Goal: Transaction & Acquisition: Purchase product/service

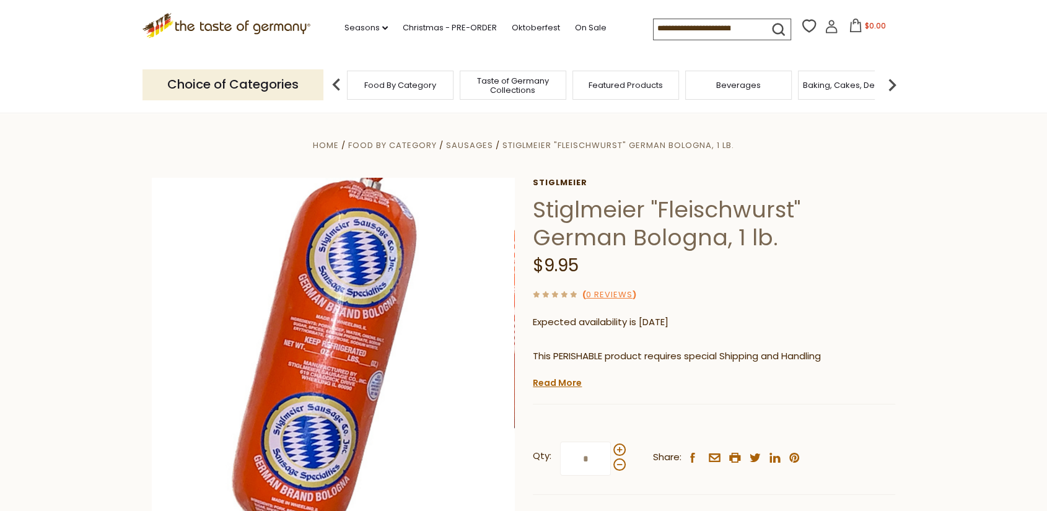
click at [221, 26] on icon ".st0{fill:#EDD300;} .st1{fill:#D33E21;}" at bounding box center [227, 25] width 168 height 25
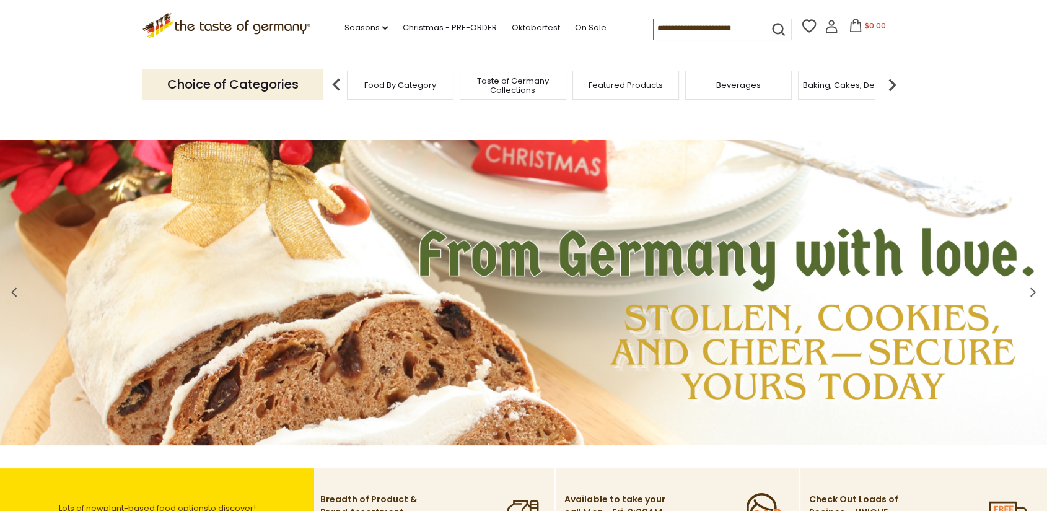
click at [654, 25] on input at bounding box center [706, 27] width 105 height 17
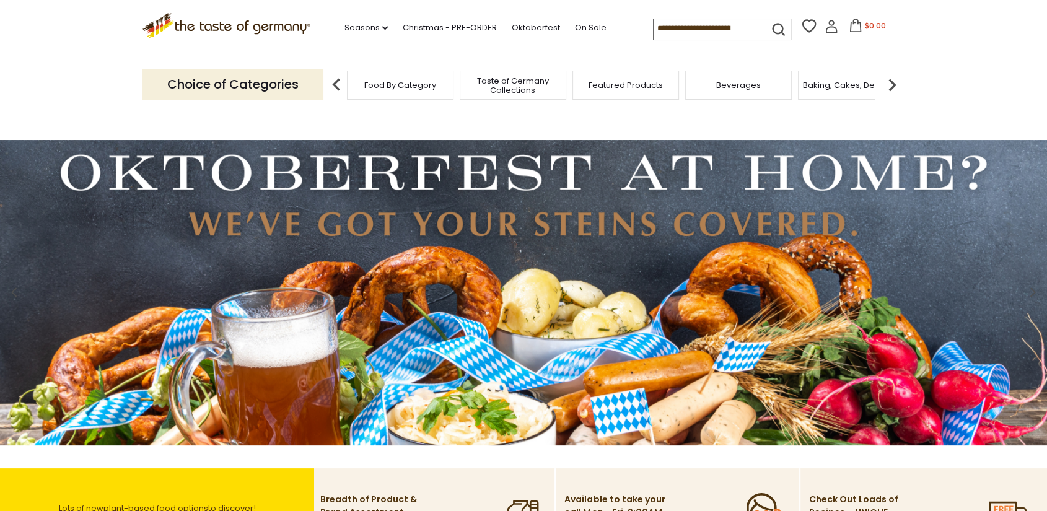
drag, startPoint x: 752, startPoint y: 28, endPoint x: 636, endPoint y: 32, distance: 115.9
click at [636, 32] on div ".st0{fill:#EDD300;} .st1{fill:#D33E21;} .st0{fill:#EDD300;} .st1{fill:#D33E21;}…" at bounding box center [524, 28] width 762 height 57
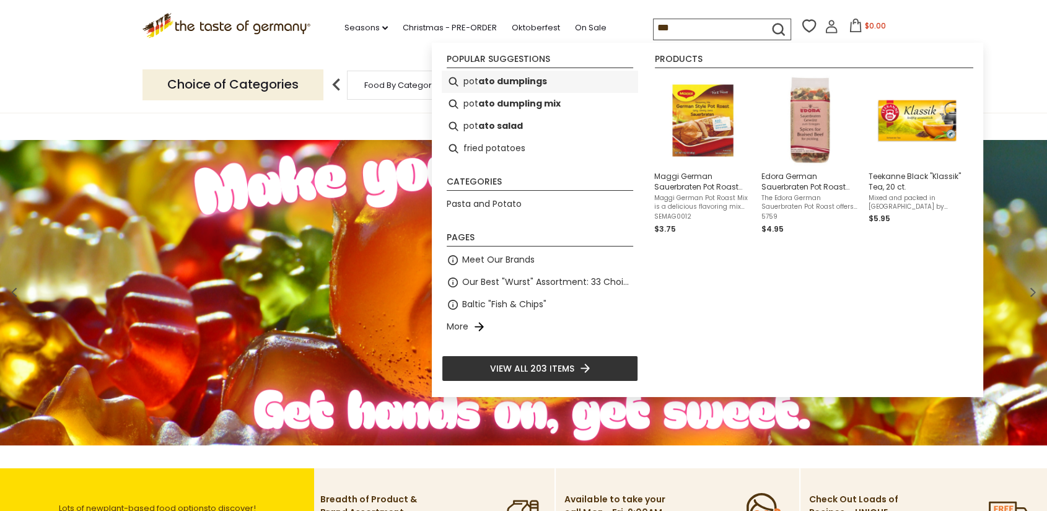
click at [534, 82] on b "ato dumplings" at bounding box center [512, 81] width 69 height 14
type input "**********"
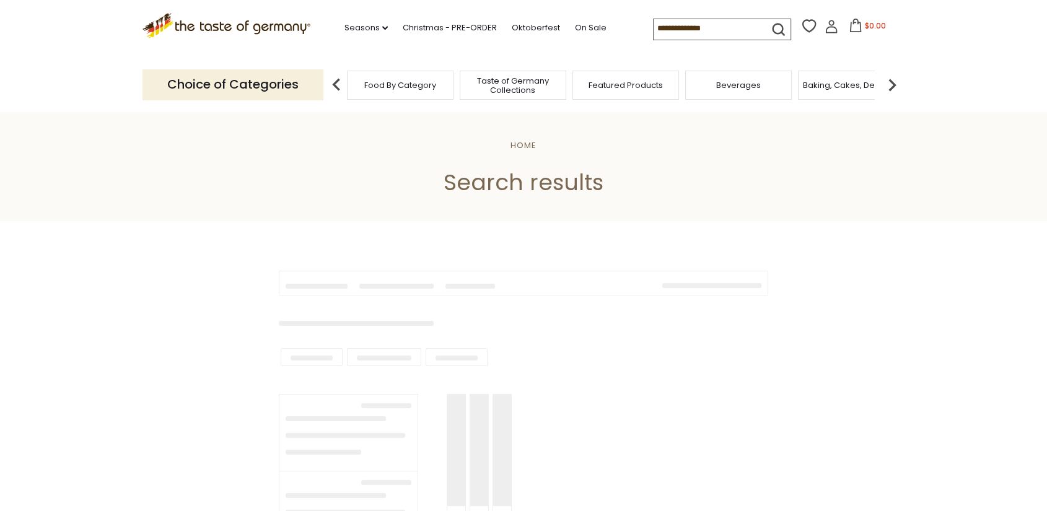
type input "**********"
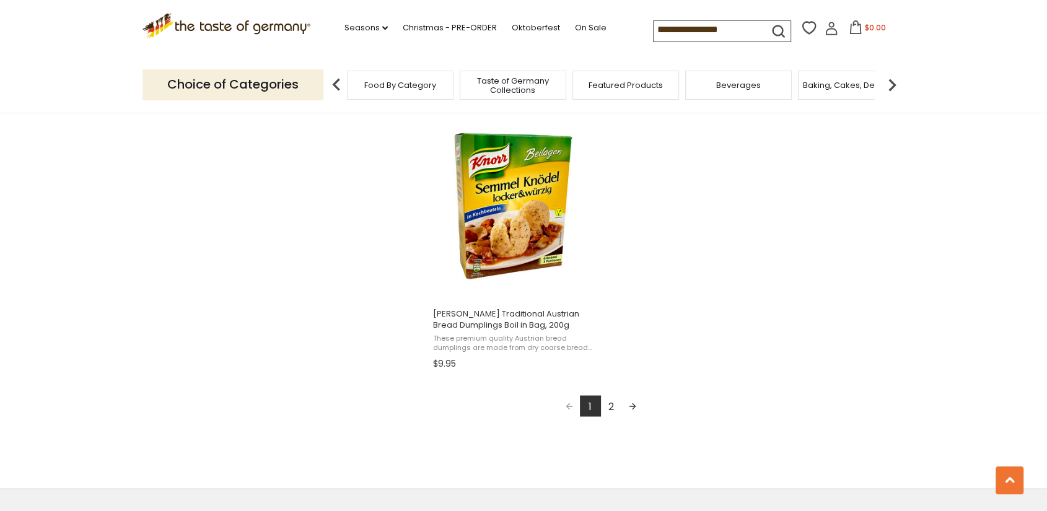
scroll to position [2176, 0]
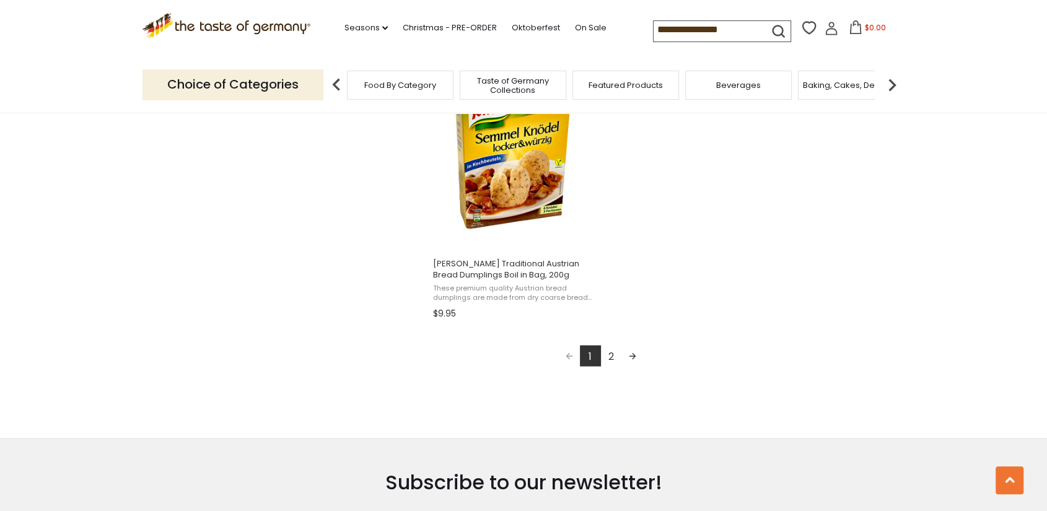
click at [610, 362] on link "2" at bounding box center [611, 355] width 21 height 21
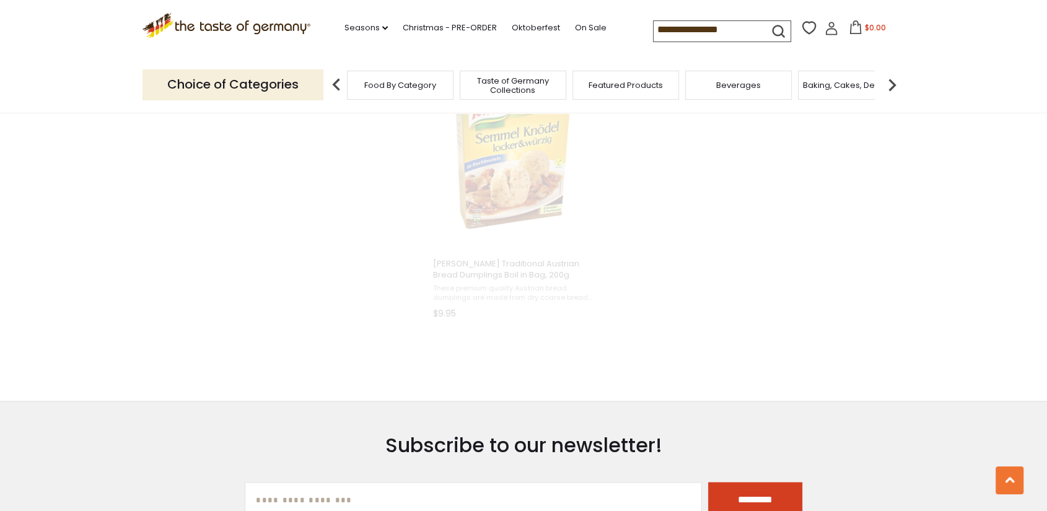
scroll to position [809, 0]
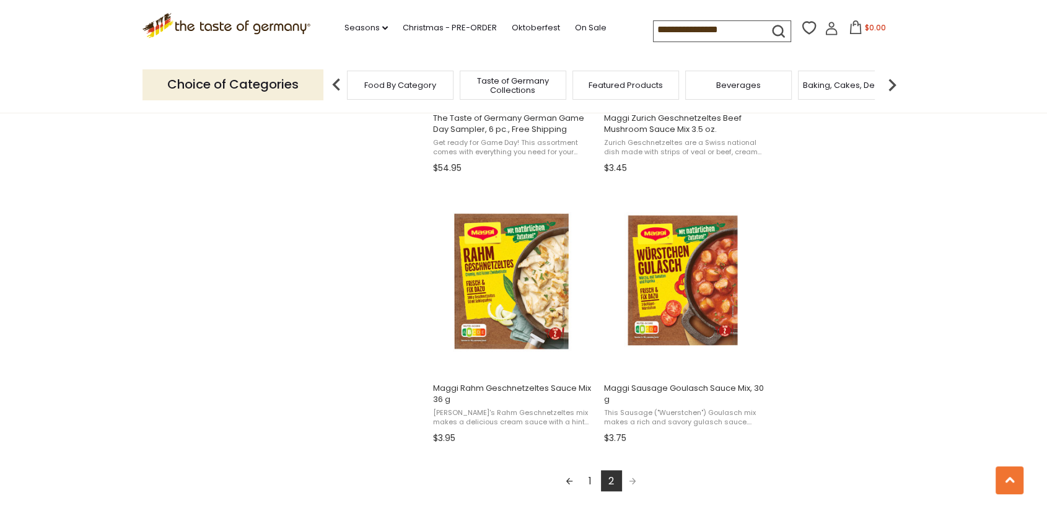
scroll to position [1267, 0]
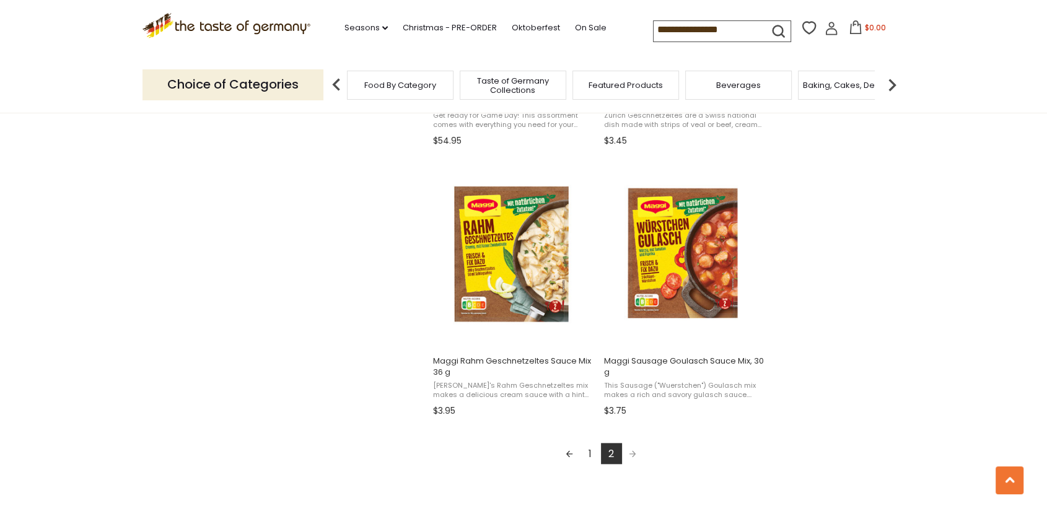
click at [588, 460] on link "1" at bounding box center [590, 453] width 21 height 21
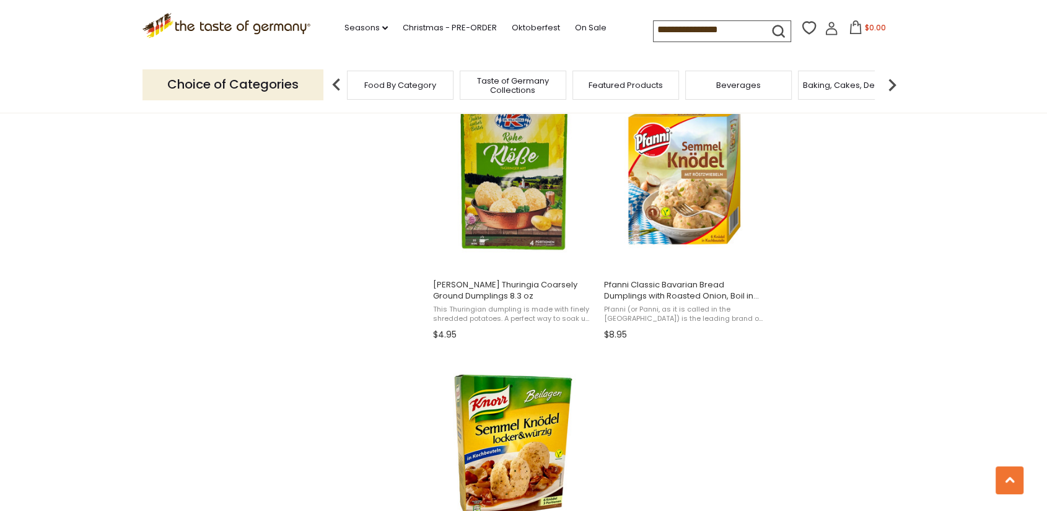
scroll to position [1817, 0]
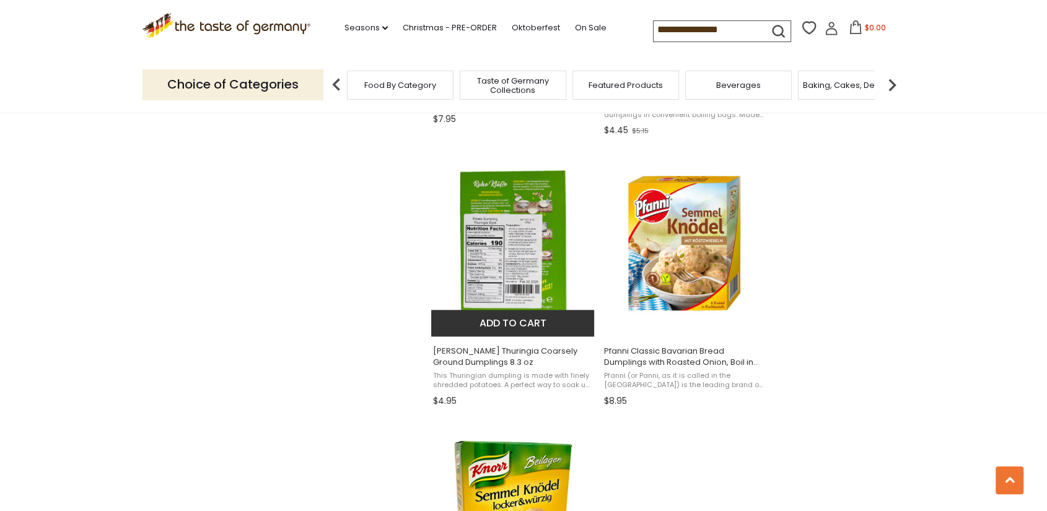
click at [485, 301] on img "Dr. Knoll Thuringia Coarsely Ground Dumplings 8.3 oz" at bounding box center [513, 243] width 164 height 164
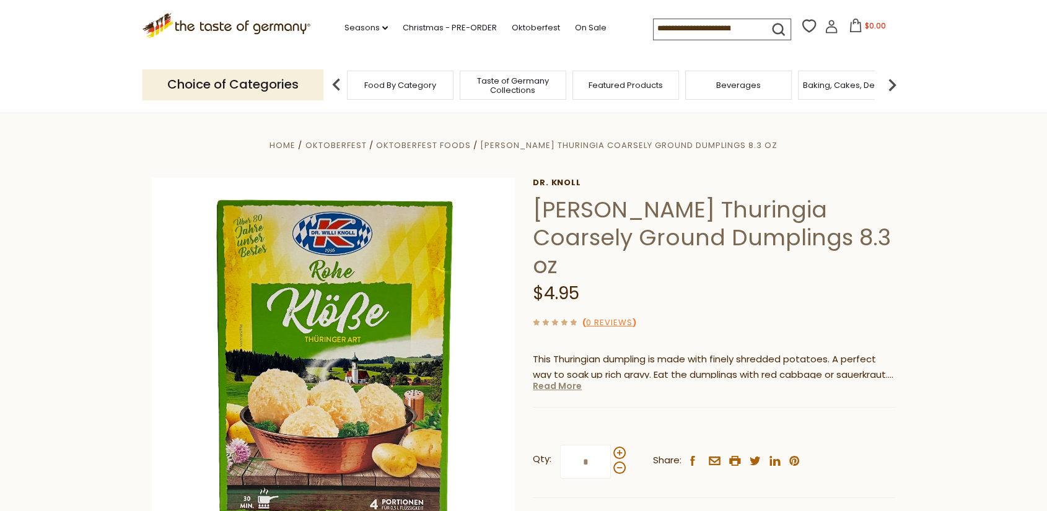
click at [559, 380] on link "Read More" at bounding box center [557, 386] width 49 height 12
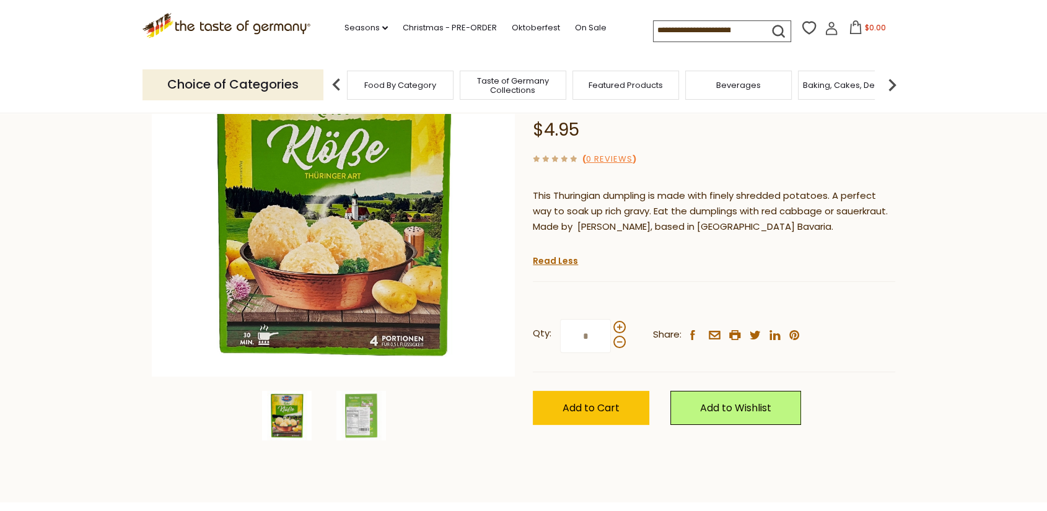
scroll to position [165, 0]
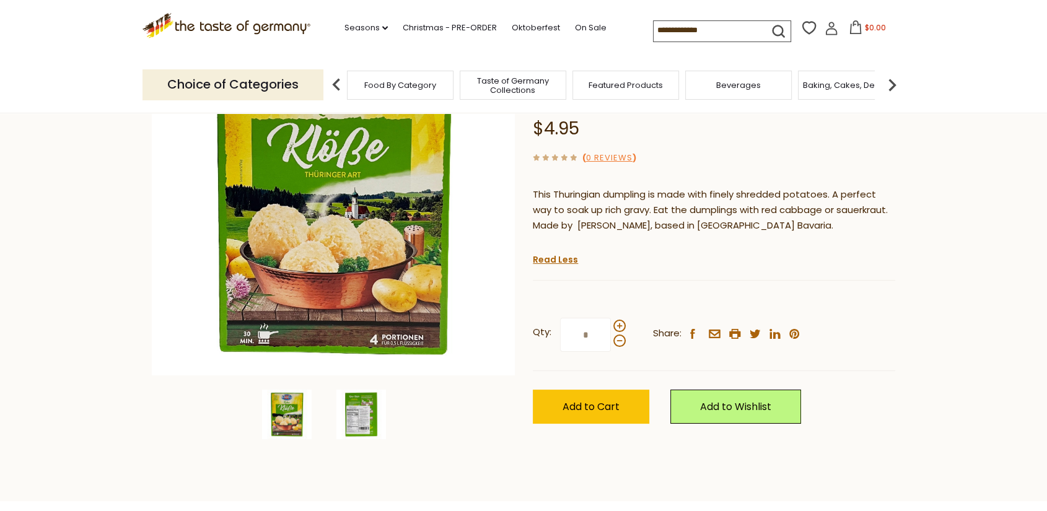
click at [361, 416] on img at bounding box center [361, 415] width 50 height 50
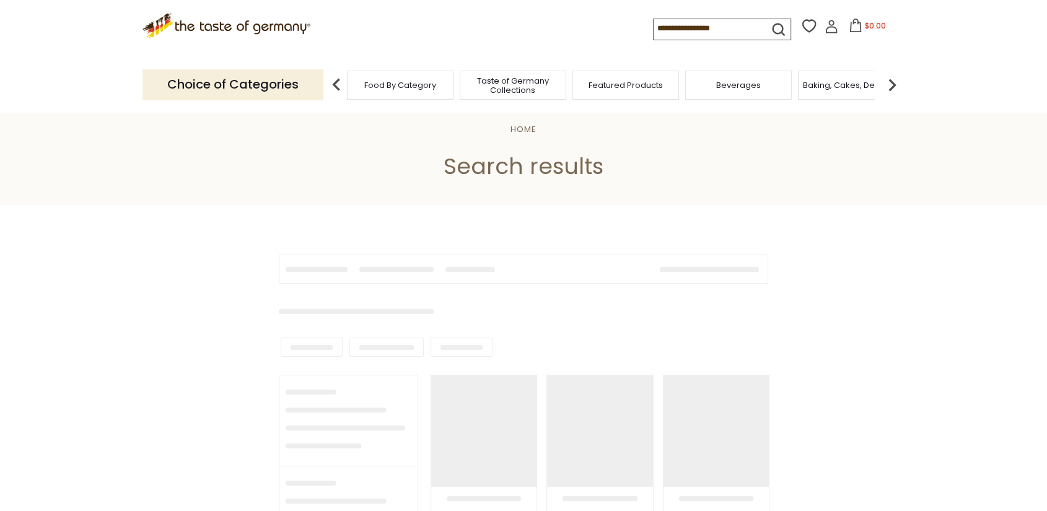
type input "**********"
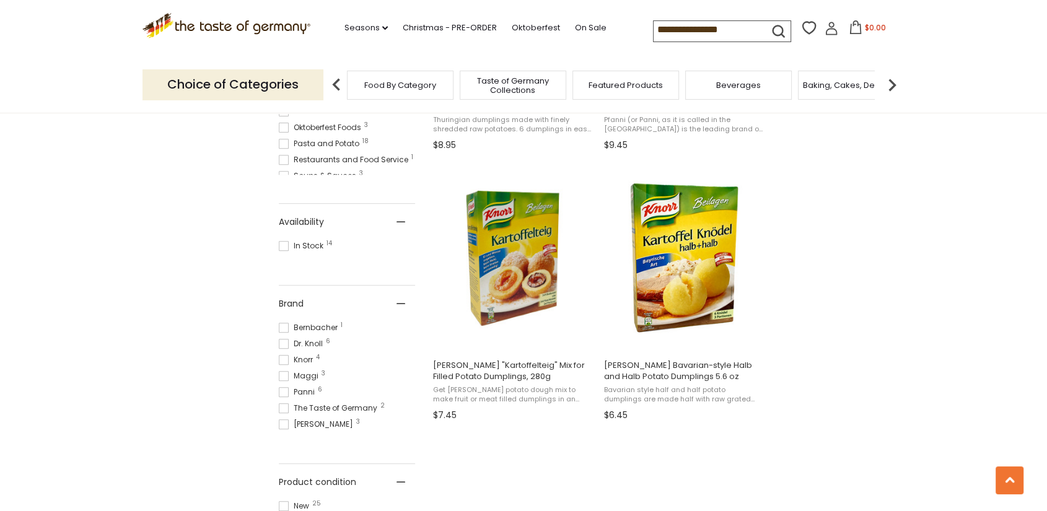
scroll to position [441, 0]
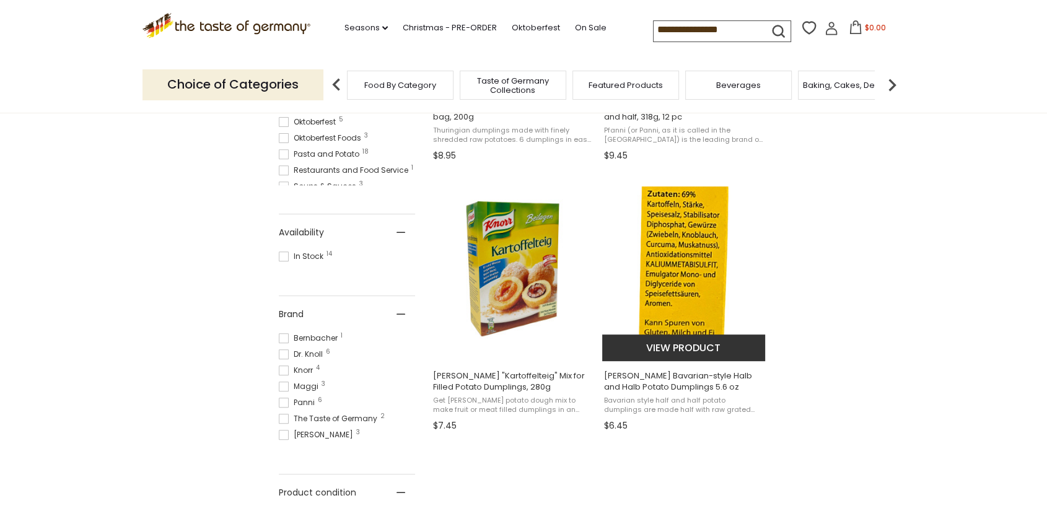
click at [659, 261] on img "Knorr Bavarian-style Halb and Halb Potato Dumplings 5.6 oz" at bounding box center [684, 269] width 164 height 164
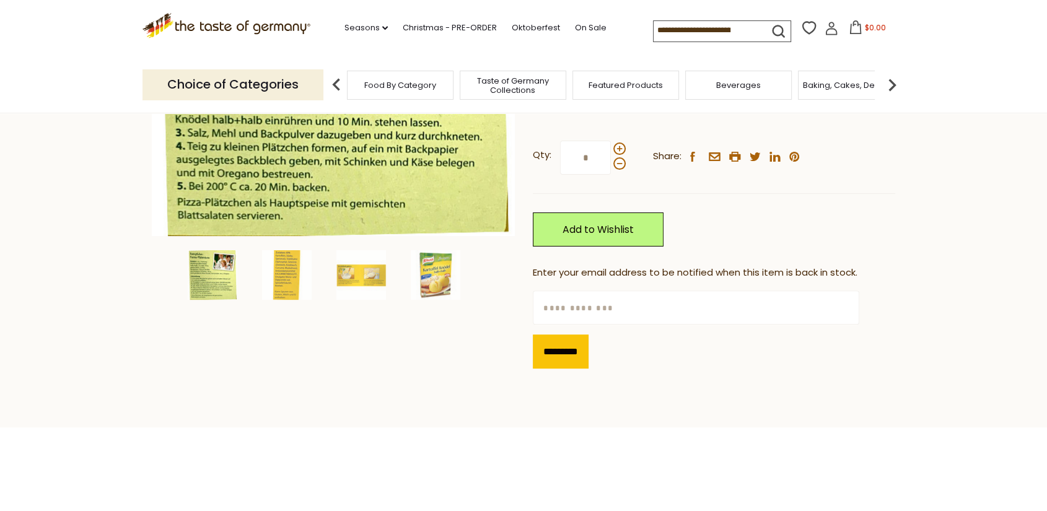
scroll to position [302, 0]
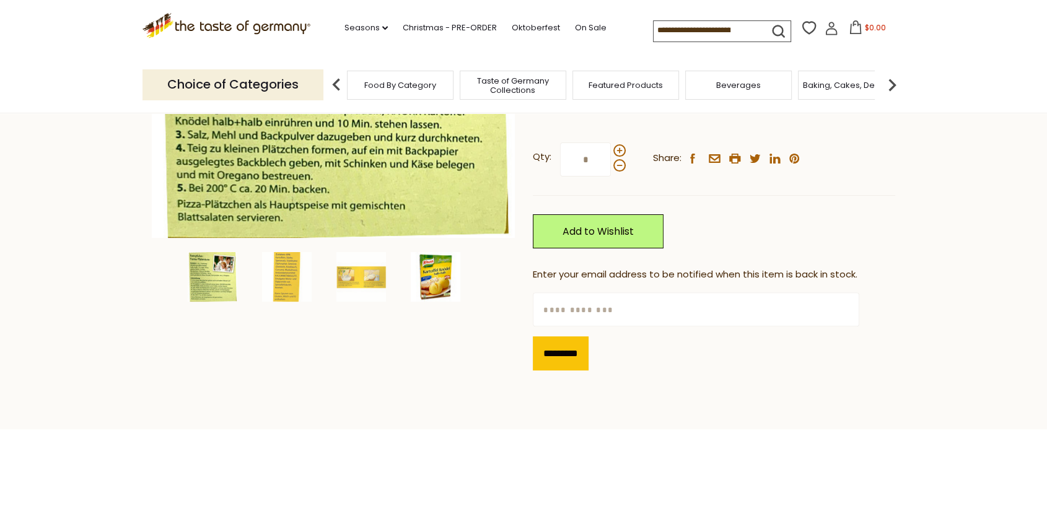
click at [434, 280] on img at bounding box center [436, 277] width 50 height 50
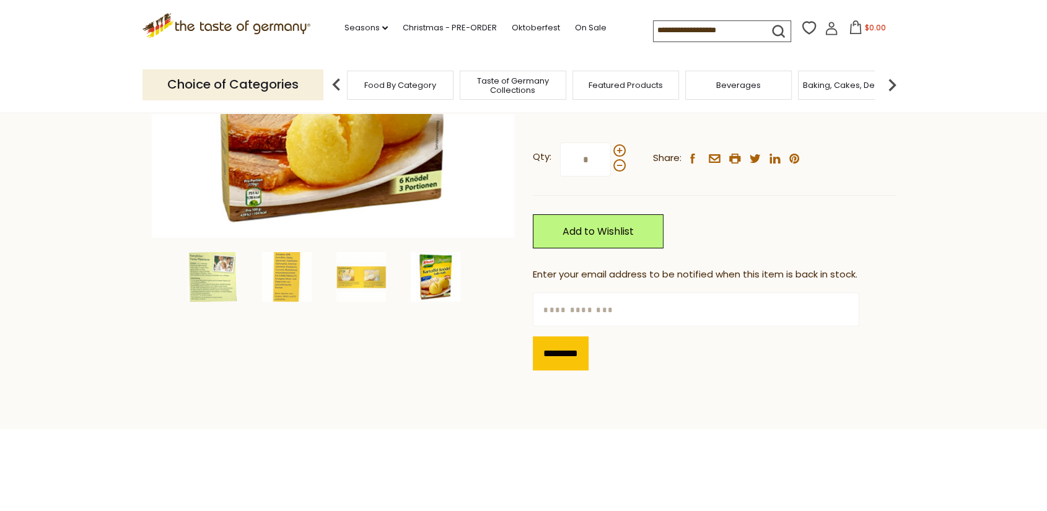
click at [261, 28] on icon at bounding box center [227, 23] width 168 height 21
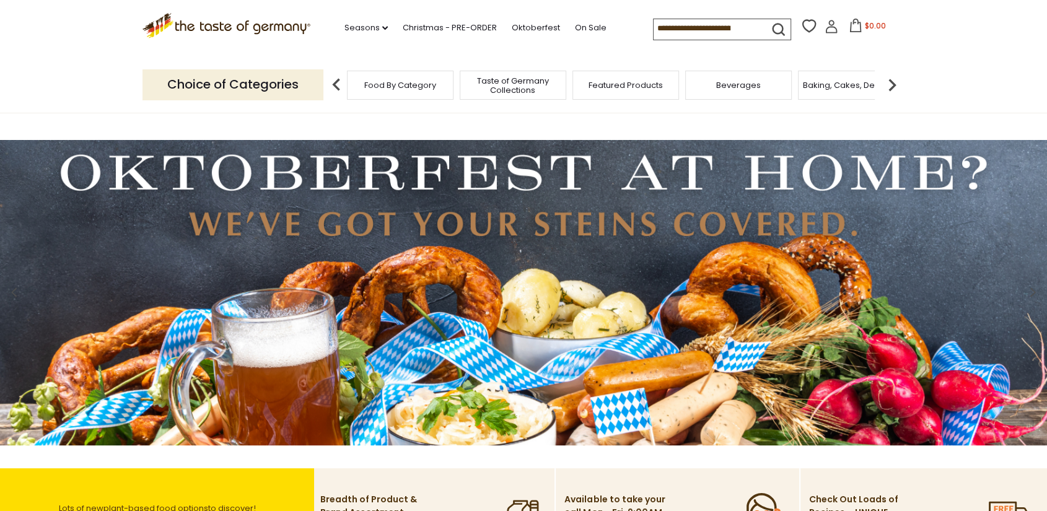
click at [892, 87] on img at bounding box center [892, 84] width 25 height 25
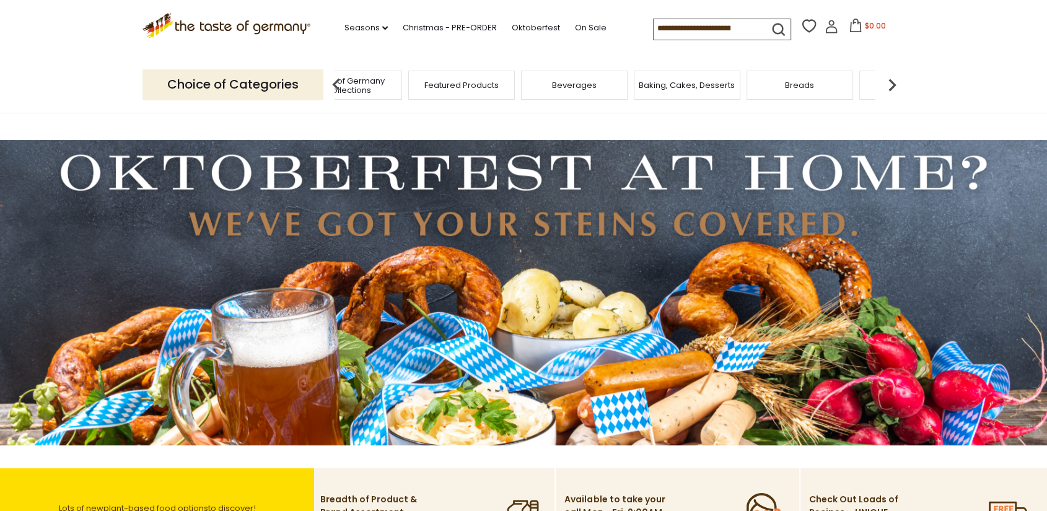
click at [892, 86] on img at bounding box center [892, 84] width 25 height 25
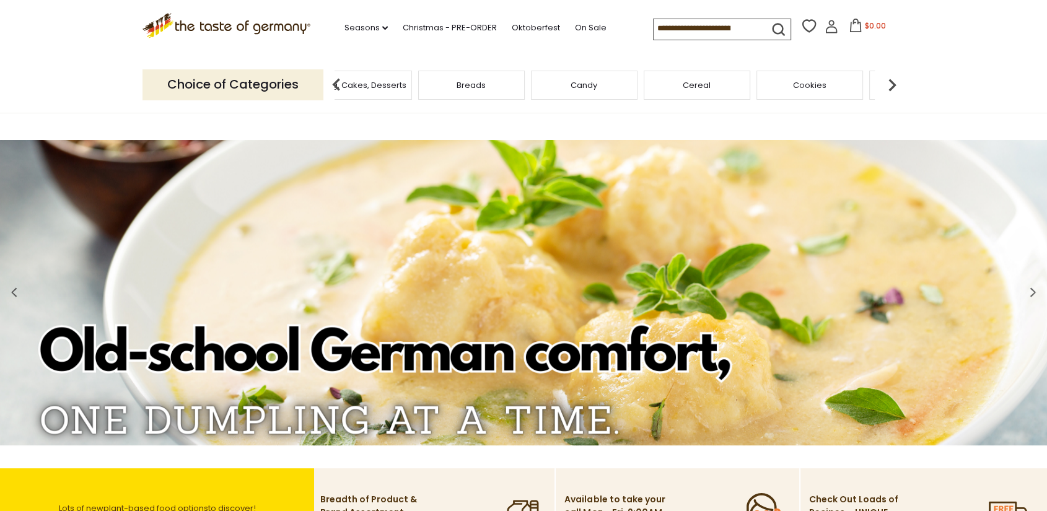
click at [892, 86] on img at bounding box center [892, 84] width 25 height 25
